Goal: Entertainment & Leisure: Consume media (video, audio)

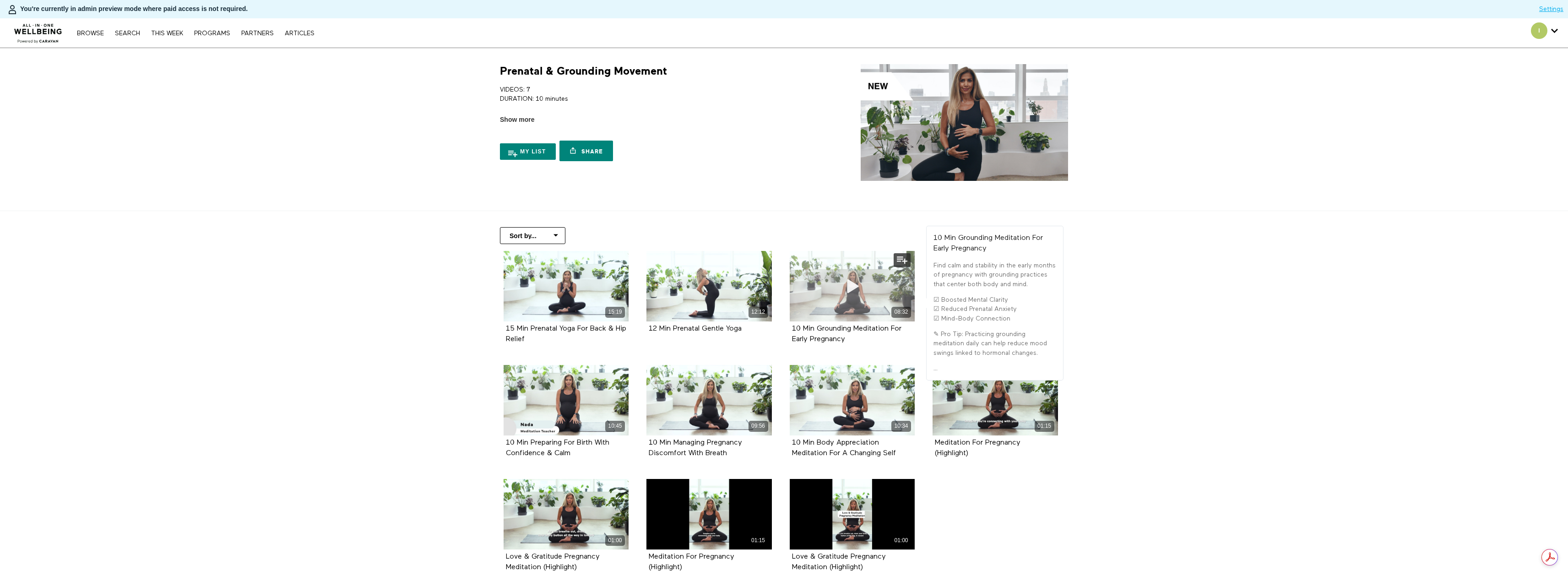
click at [866, 295] on span at bounding box center [852, 286] width 27 height 27
